Goal: Information Seeking & Learning: Learn about a topic

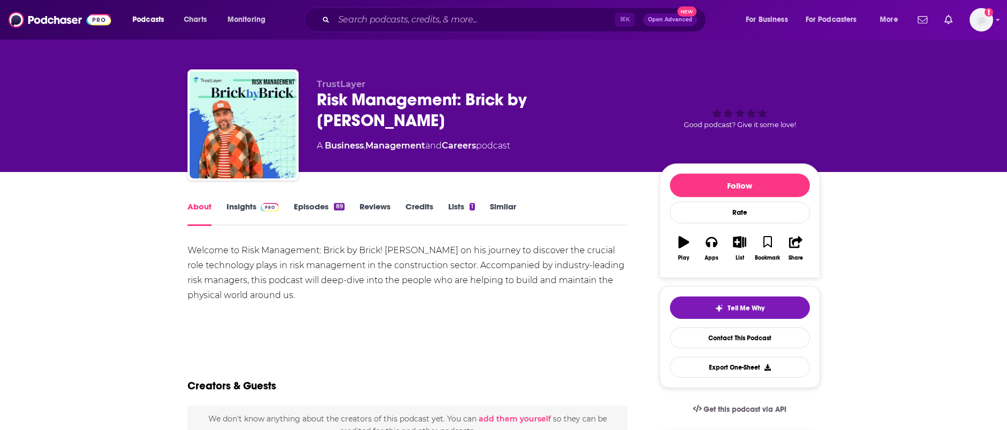
scroll to position [2, 0]
click at [264, 213] on link "Insights" at bounding box center [253, 213] width 53 height 25
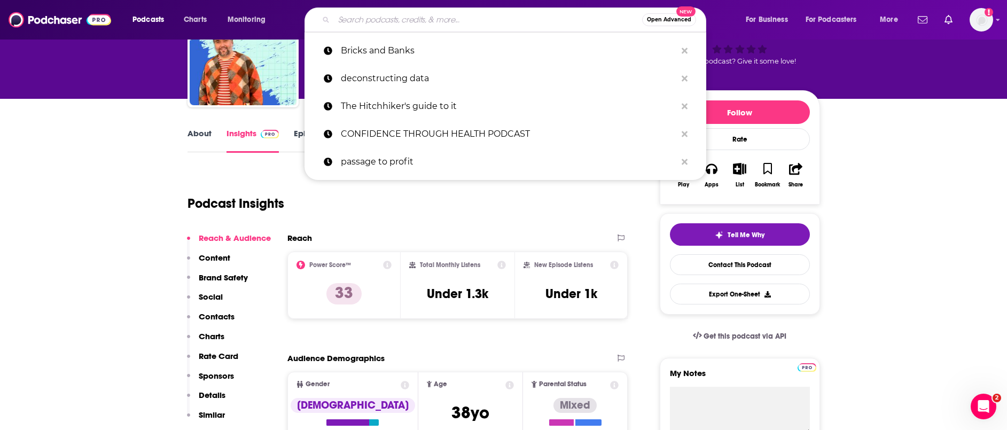
click at [428, 26] on input "Search podcasts, credits, & more..." at bounding box center [488, 19] width 308 height 17
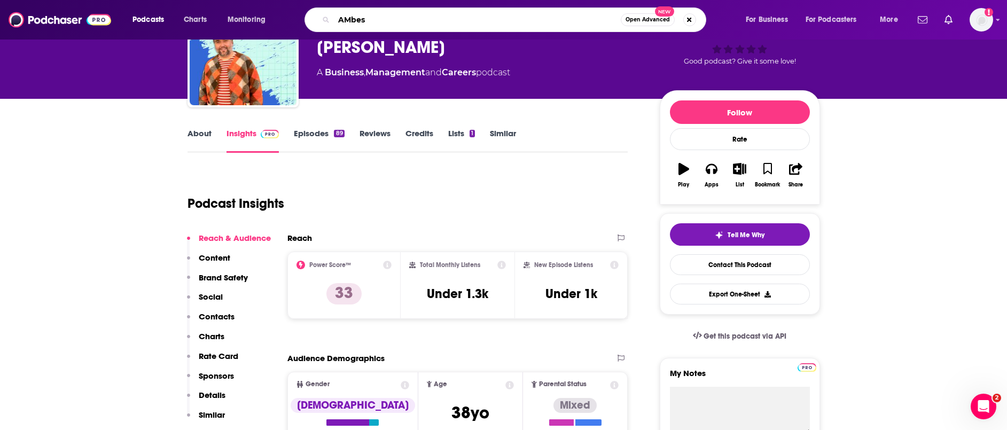
type input "AMbest"
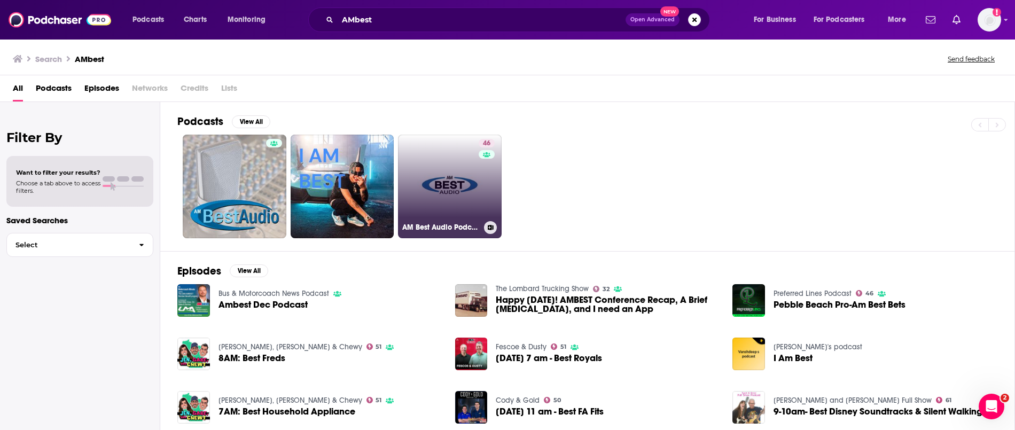
click at [449, 193] on link "46 AM Best Audio Podcast" at bounding box center [450, 187] width 104 height 104
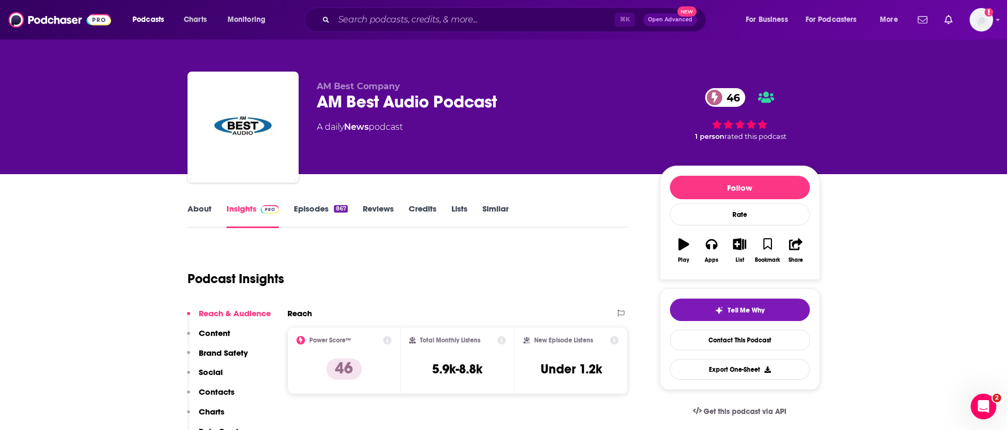
click at [191, 208] on link "About" at bounding box center [200, 216] width 24 height 25
